Goal: Download file/media

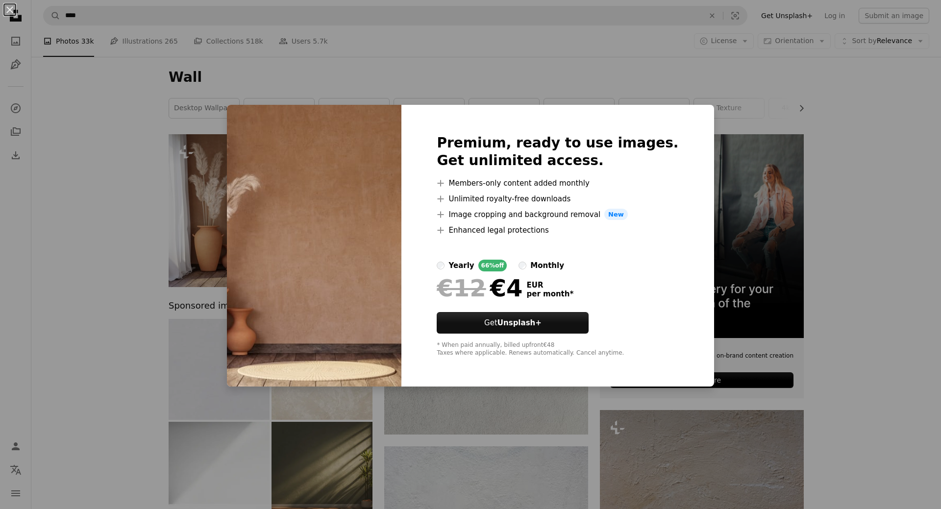
click at [249, 170] on img at bounding box center [314, 246] width 174 height 282
click at [756, 208] on div "An X shape Premium, ready to use images. Get unlimited access. A plus sign Memb…" at bounding box center [470, 254] width 941 height 509
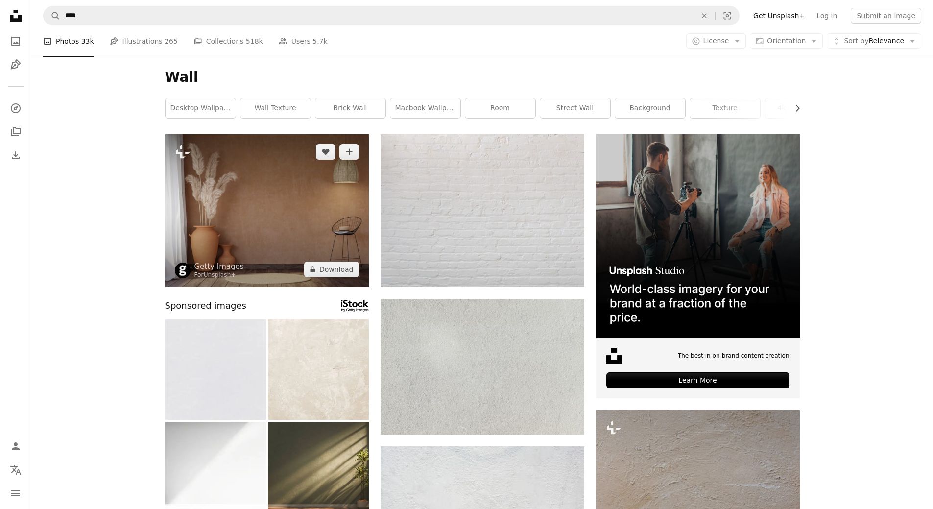
click at [336, 202] on img at bounding box center [267, 210] width 204 height 153
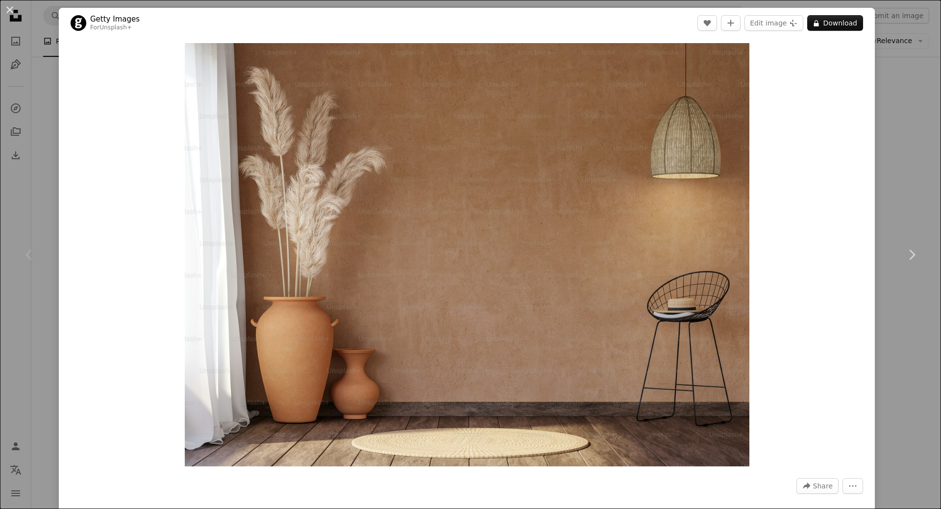
click at [874, 66] on div "An X shape Chevron left Chevron right Getty Images For Unsplash+ A heart A plus…" at bounding box center [470, 254] width 941 height 509
